Goal: Information Seeking & Learning: Learn about a topic

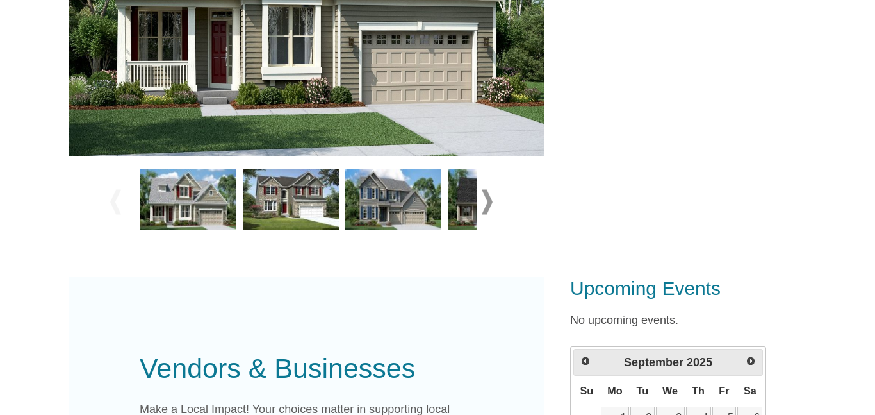
scroll to position [481, 0]
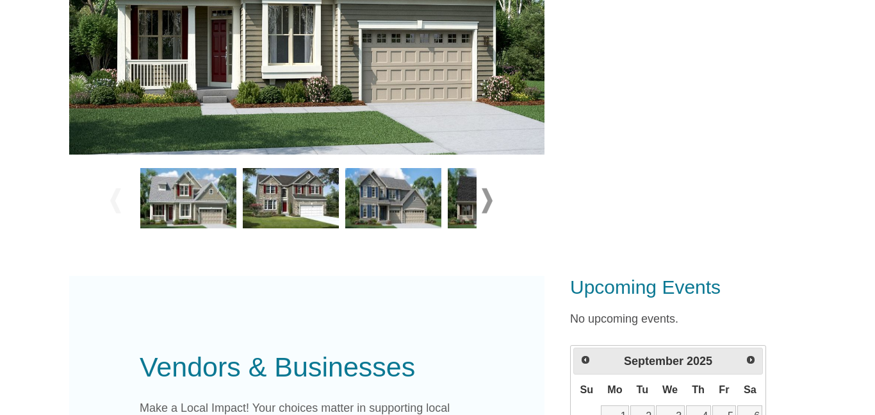
click at [399, 201] on img at bounding box center [393, 198] width 96 height 60
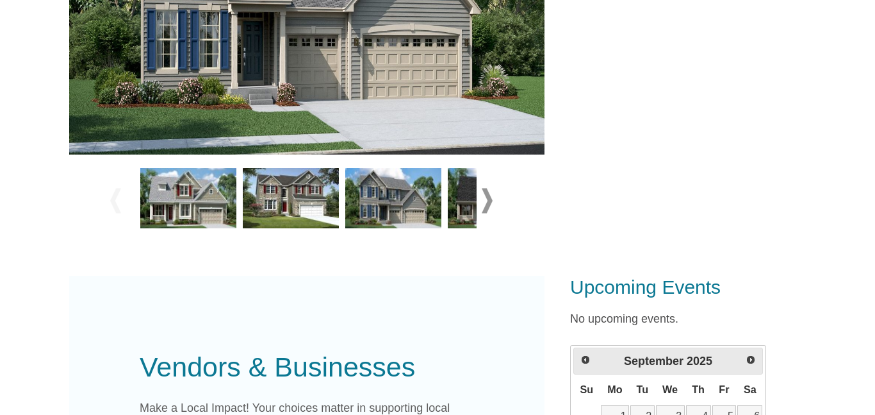
click at [491, 199] on span at bounding box center [487, 200] width 11 height 25
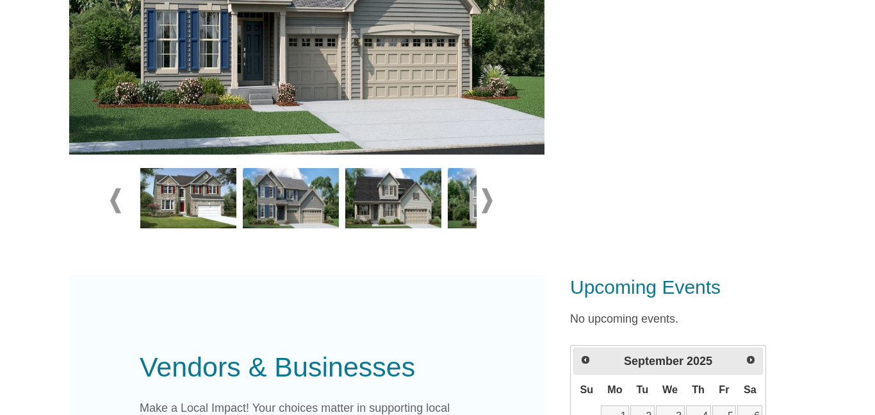
click at [491, 199] on span at bounding box center [487, 200] width 11 height 25
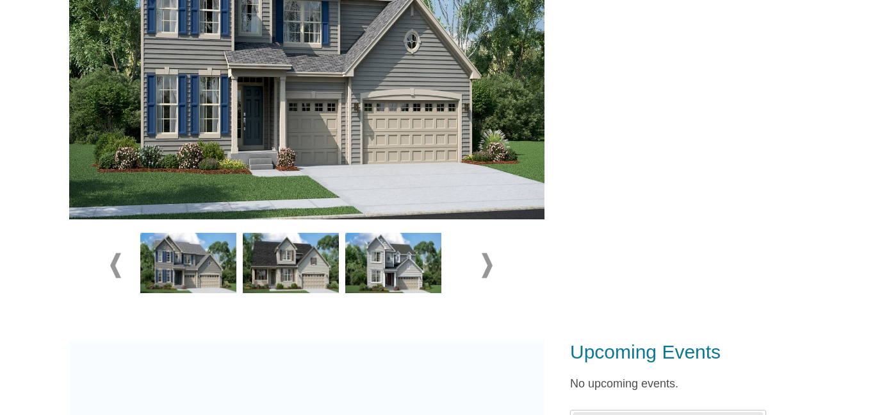
scroll to position [415, 0]
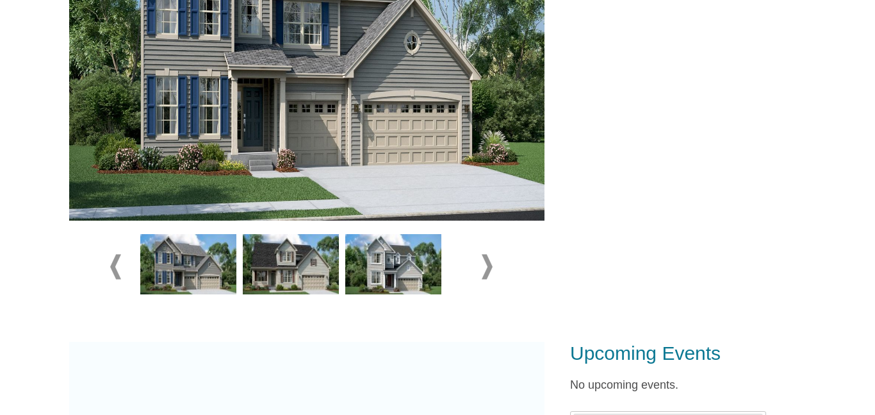
click at [112, 259] on span at bounding box center [115, 266] width 11 height 25
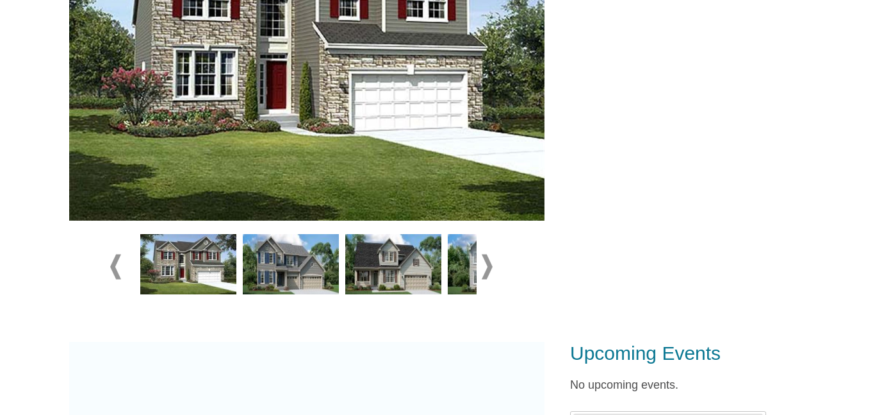
click at [138, 267] on div at bounding box center [188, 267] width 103 height 72
click at [118, 264] on span at bounding box center [115, 266] width 11 height 25
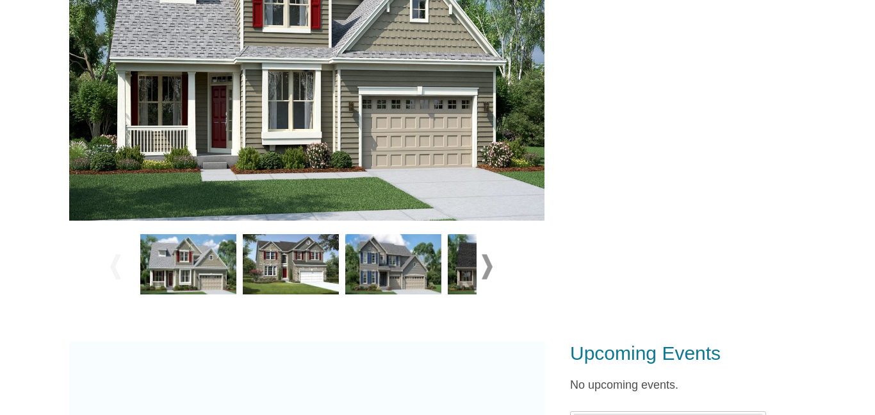
click at [118, 264] on span at bounding box center [115, 266] width 11 height 25
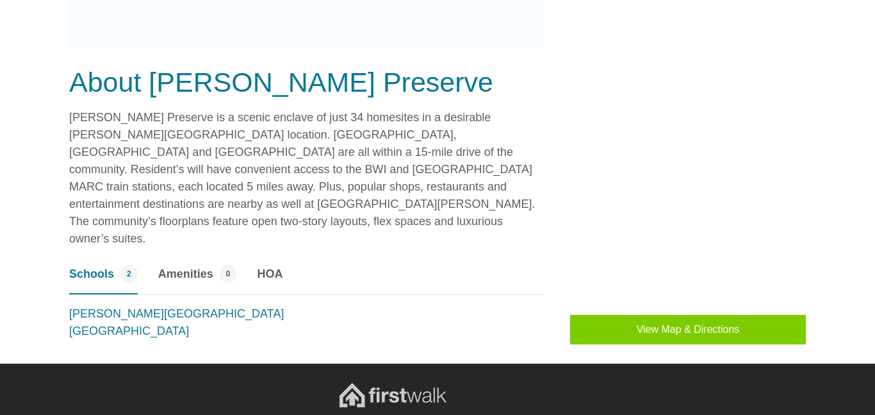
scroll to position [1002, 0]
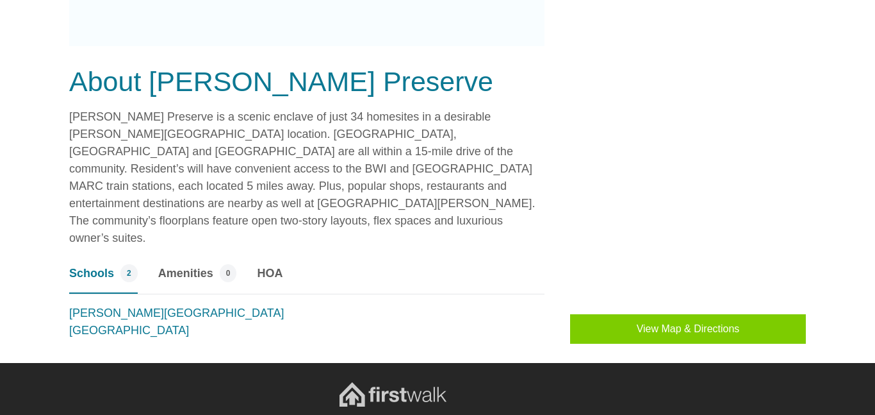
click at [204, 265] on span "Amenities" at bounding box center [185, 273] width 55 height 17
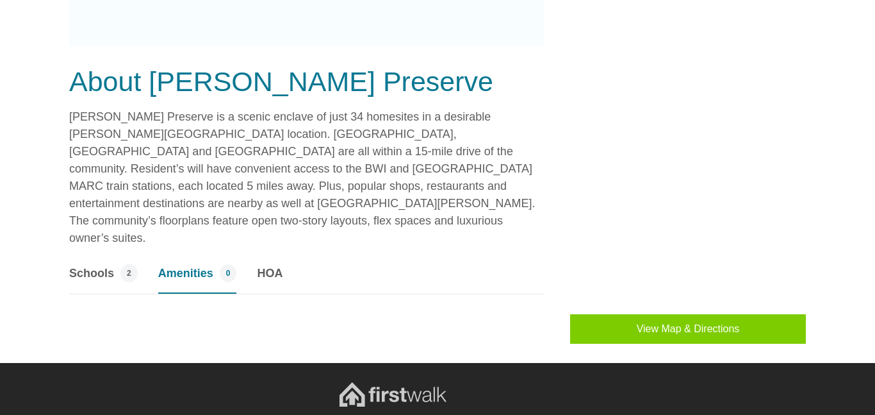
click at [101, 265] on span "Schools" at bounding box center [91, 273] width 45 height 17
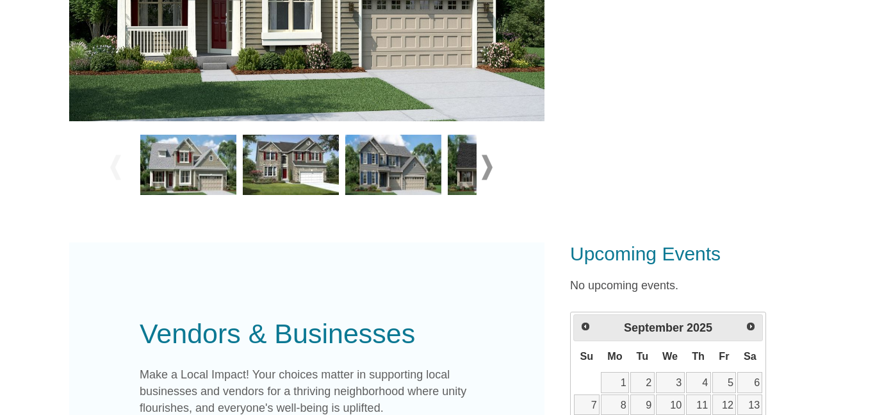
scroll to position [472, 0]
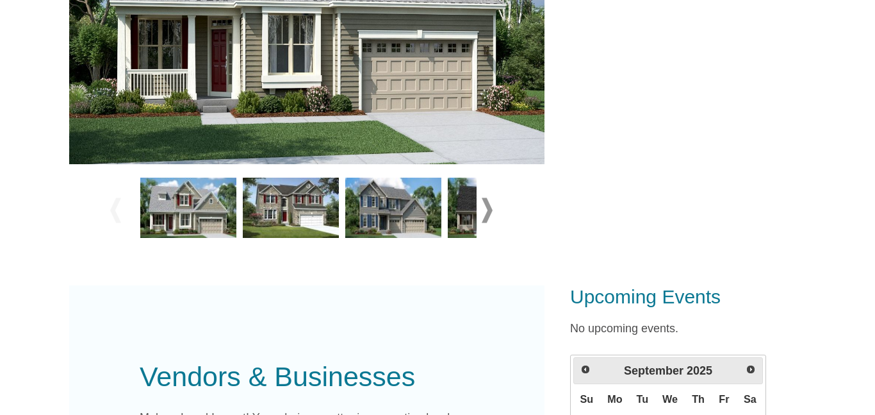
click at [490, 206] on span at bounding box center [487, 209] width 11 height 25
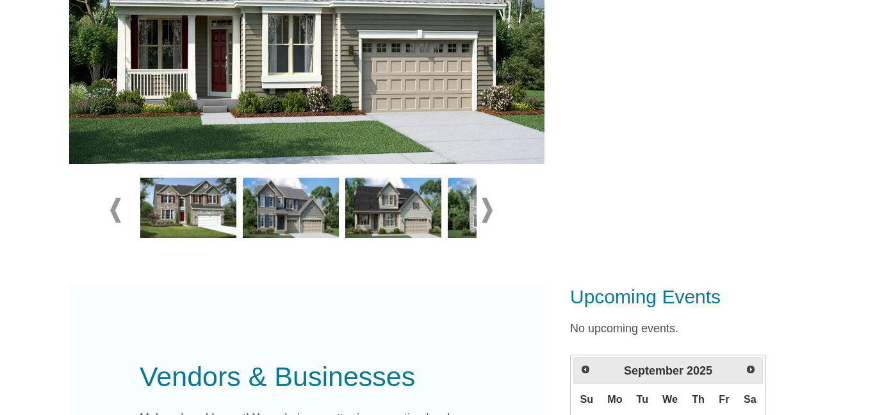
click at [489, 208] on span at bounding box center [487, 209] width 11 height 25
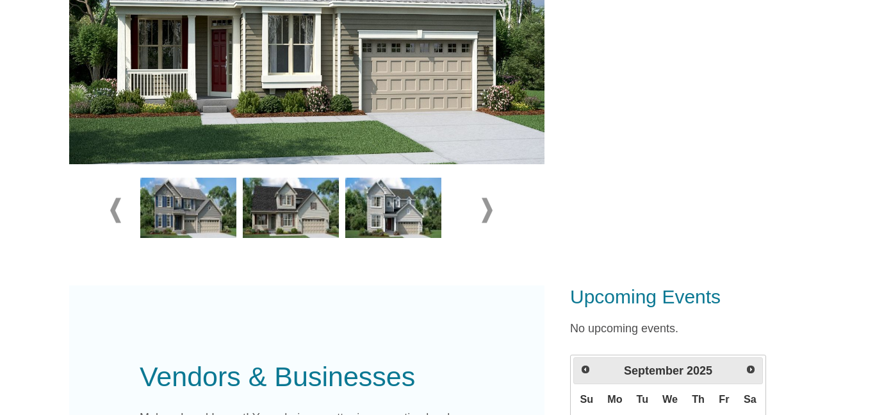
click at [489, 208] on span at bounding box center [487, 209] width 11 height 25
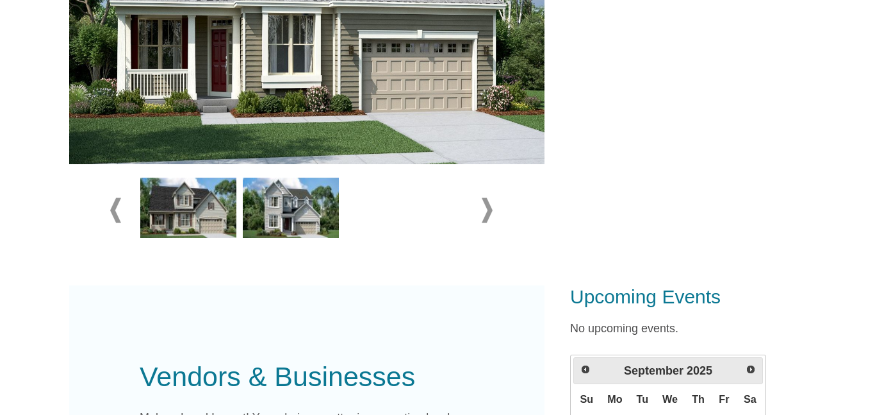
click at [489, 208] on span at bounding box center [487, 209] width 11 height 25
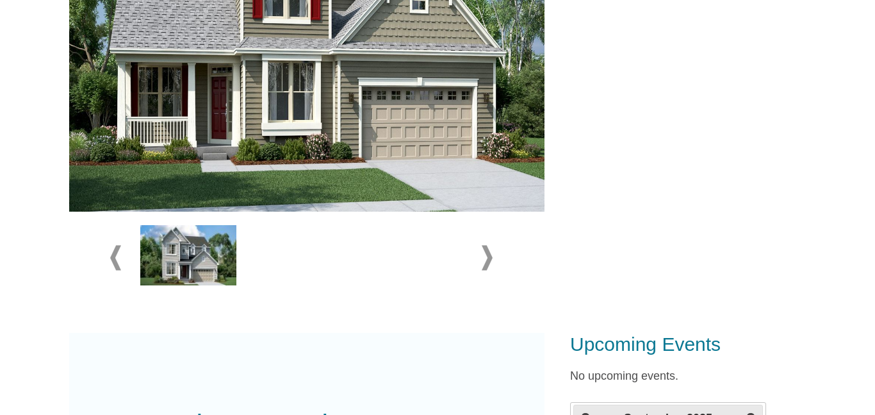
scroll to position [421, 0]
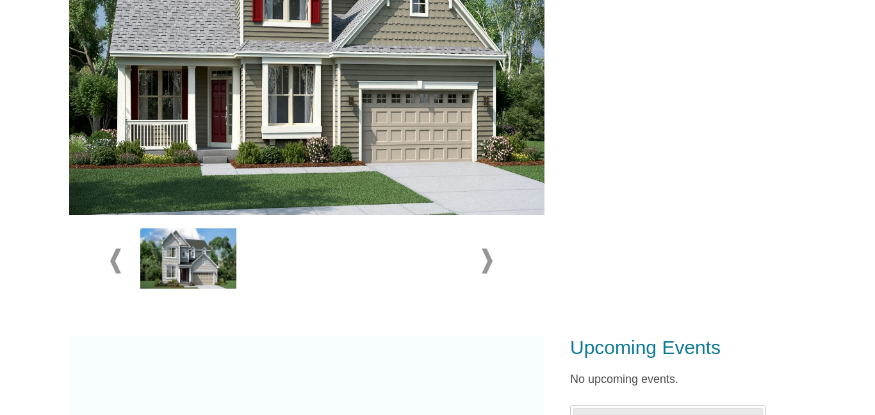
click at [186, 261] on img at bounding box center [188, 258] width 96 height 60
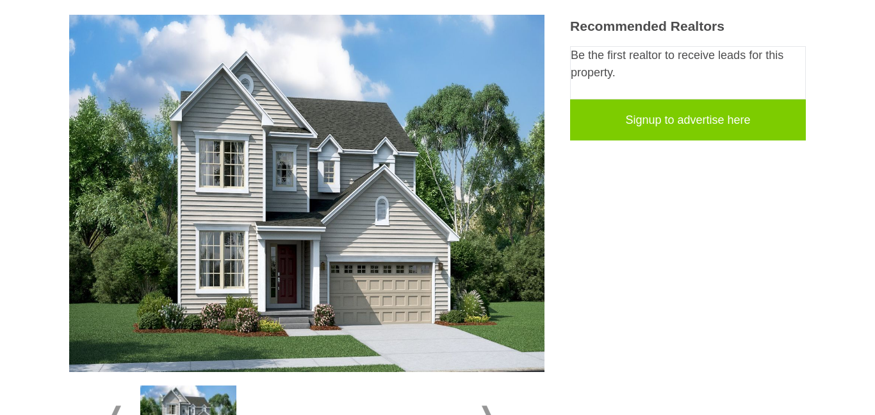
scroll to position [263, 0]
